Goal: Task Accomplishment & Management: Manage account settings

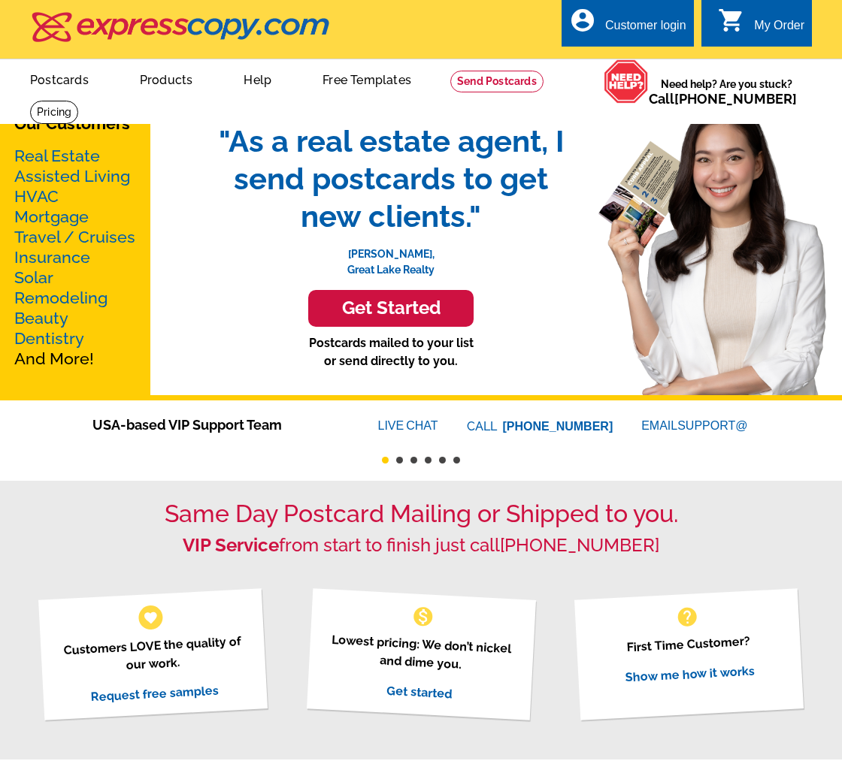
click at [621, 15] on div "account_circle Customer login" at bounding box center [627, 22] width 132 height 47
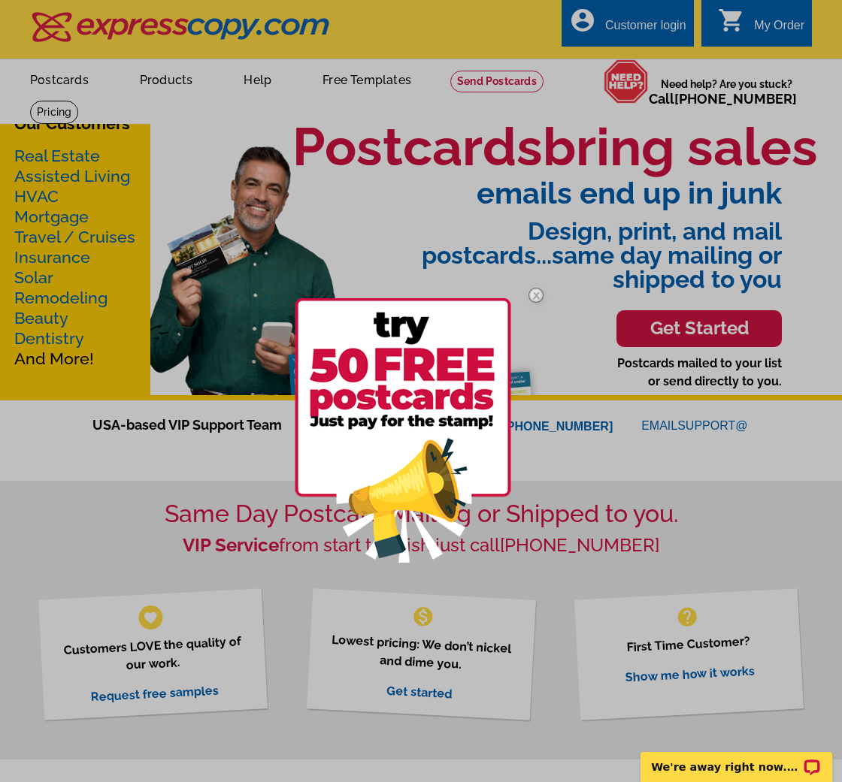
drag, startPoint x: 541, startPoint y: 294, endPoint x: 566, endPoint y: 234, distance: 65.0
click at [541, 293] on img at bounding box center [536, 296] width 44 height 44
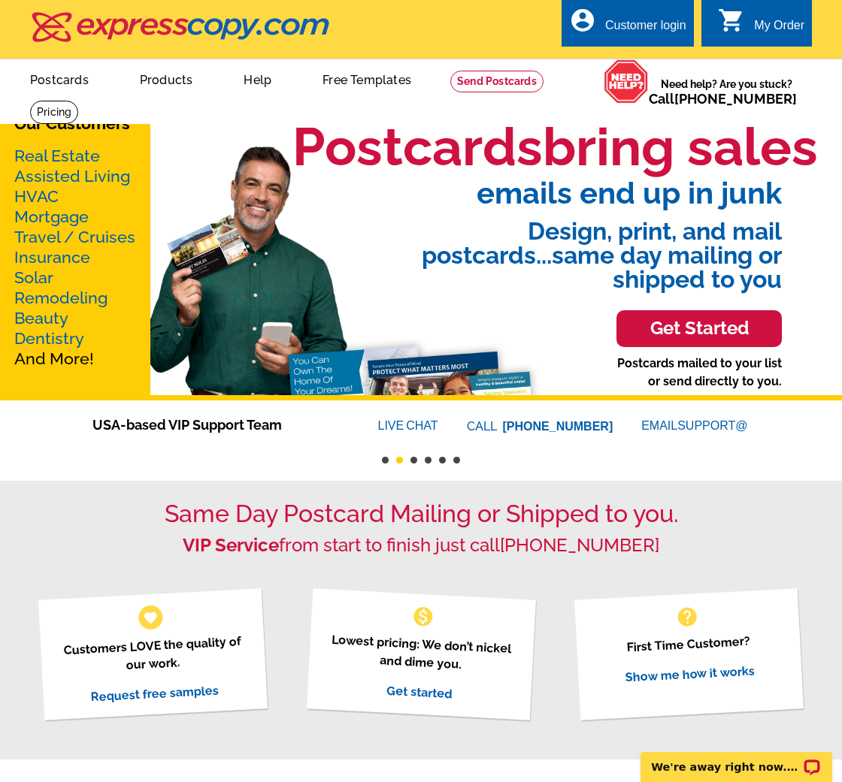
click at [633, 21] on div "Customer login" at bounding box center [645, 29] width 81 height 21
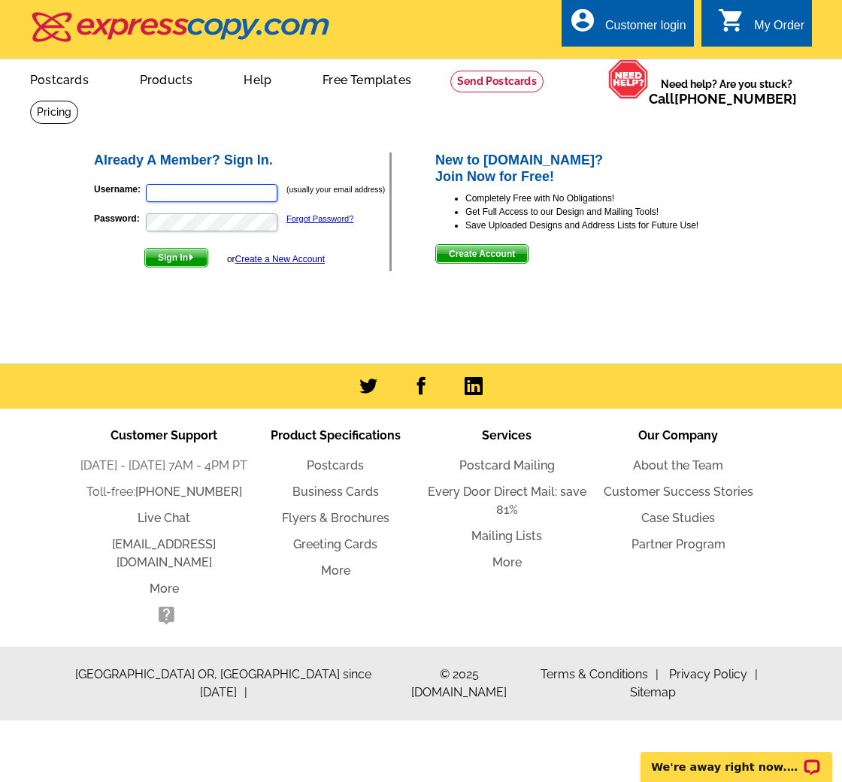
type input "julie@savvyandcompany.com"
click at [186, 259] on span "Sign In" at bounding box center [176, 258] width 62 height 18
